Goal: Check status: Check status

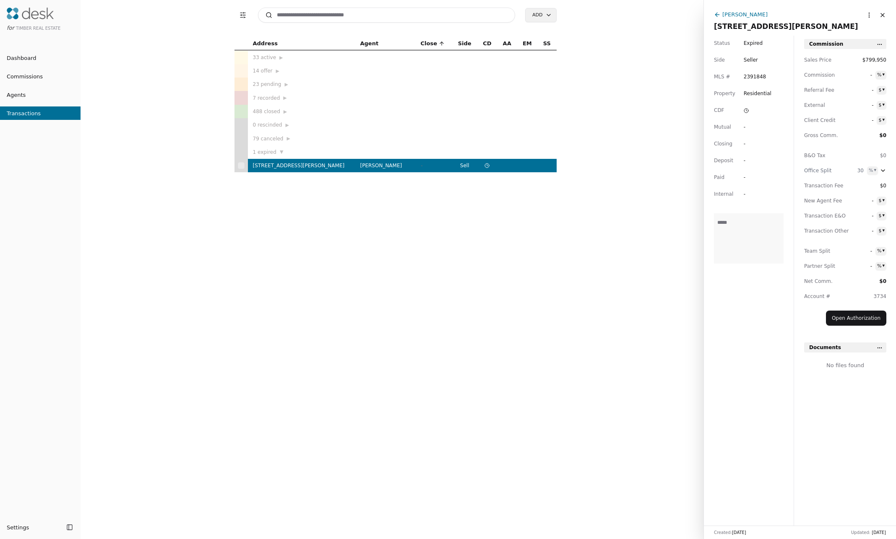
click at [281, 54] on span "▶" at bounding box center [280, 58] width 3 height 8
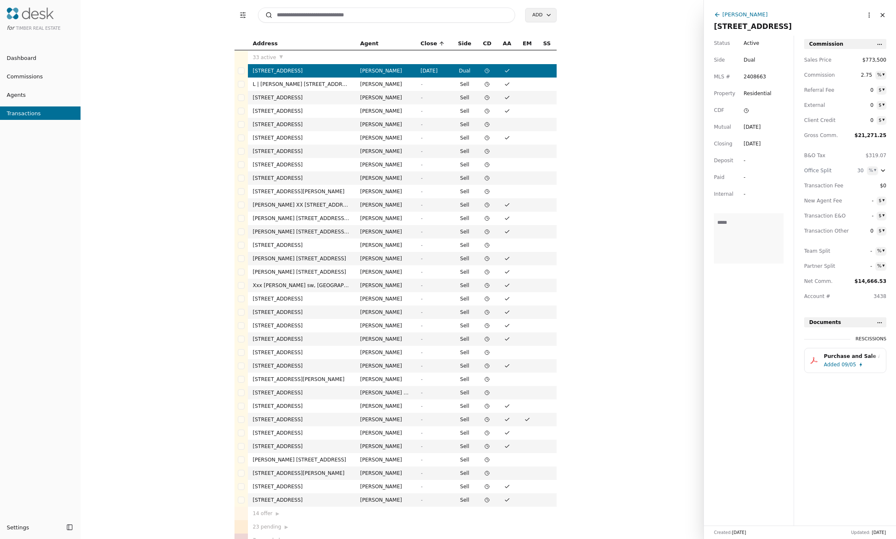
click at [284, 527] on span "▶" at bounding box center [285, 528] width 3 height 8
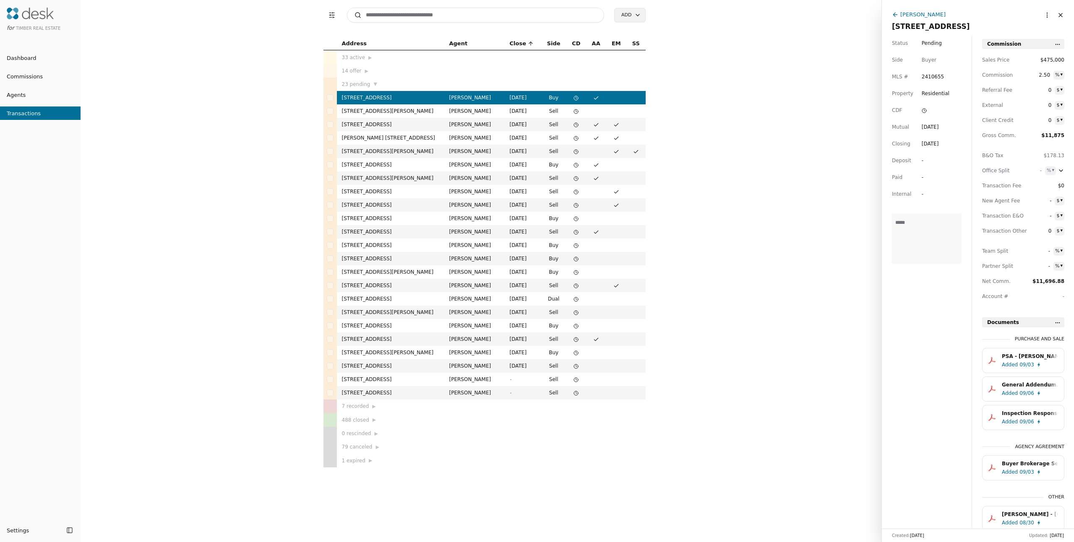
click at [490, 110] on td "[PERSON_NAME]" at bounding box center [474, 110] width 60 height 13
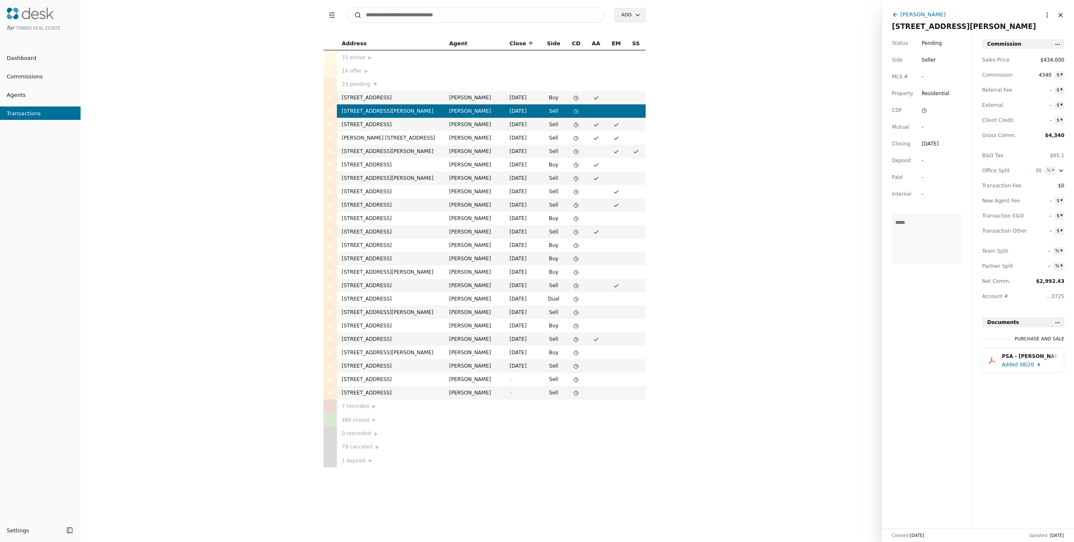
click at [398, 123] on td "[STREET_ADDRESS]" at bounding box center [390, 124] width 107 height 13
